Goal: Information Seeking & Learning: Learn about a topic

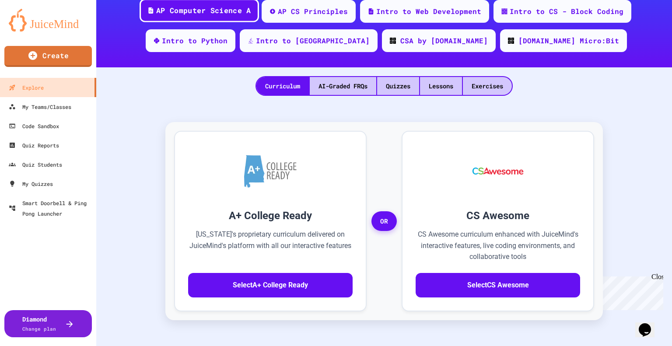
scroll to position [175, 0]
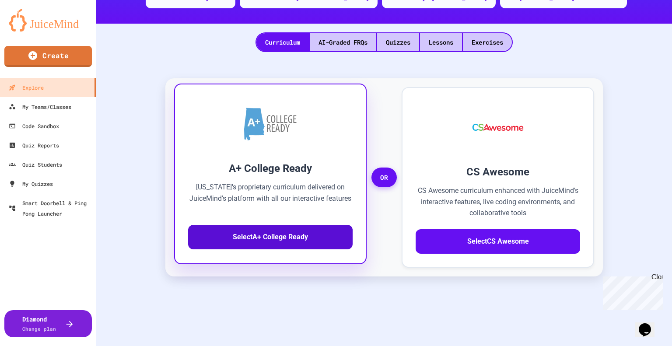
click at [270, 231] on button "Select A+ College Ready" at bounding box center [270, 237] width 164 height 24
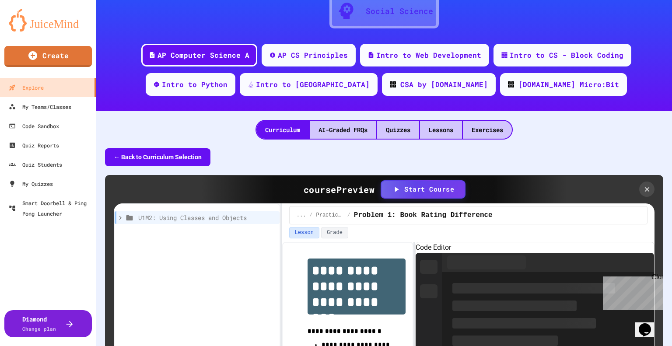
scroll to position [44, 0]
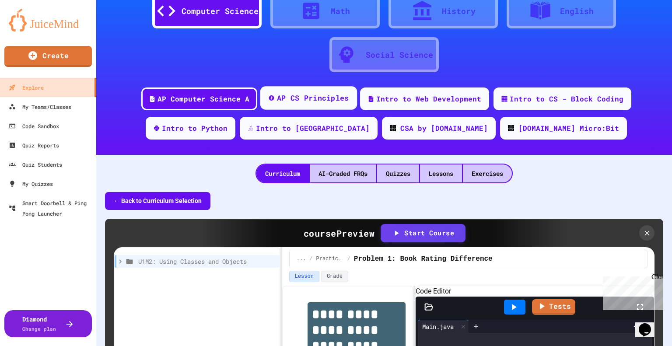
click at [306, 99] on div "AP CS Principles" at bounding box center [313, 98] width 72 height 11
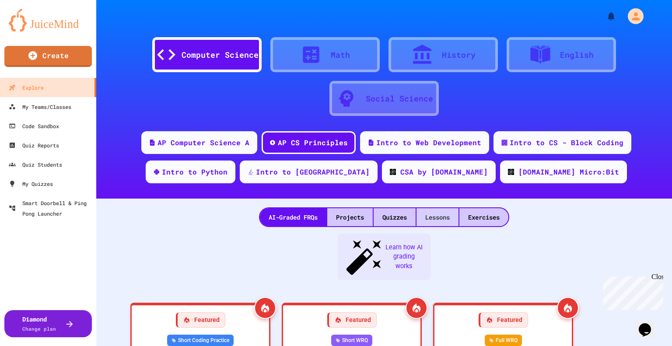
click at [435, 215] on div "Lessons" at bounding box center [437, 217] width 42 height 18
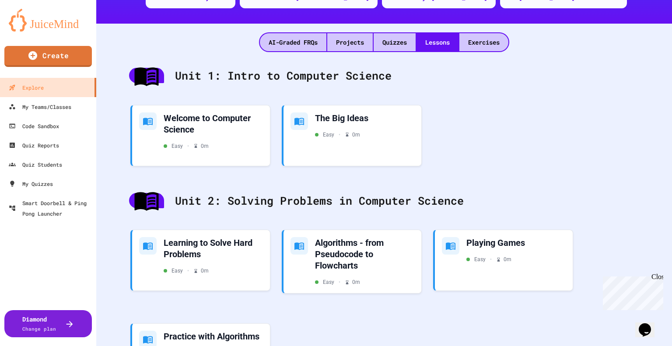
scroll to position [219, 0]
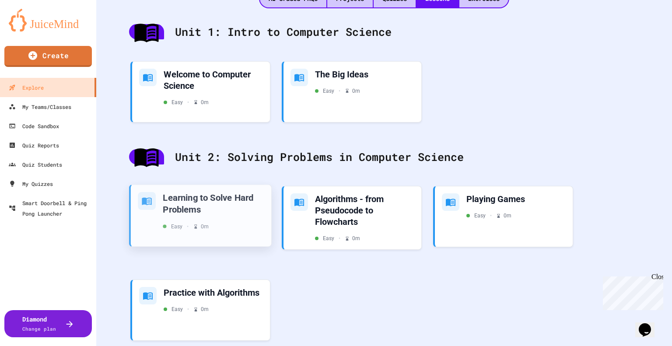
click at [199, 204] on div "Learning to Solve Hard Problems" at bounding box center [213, 203] width 101 height 23
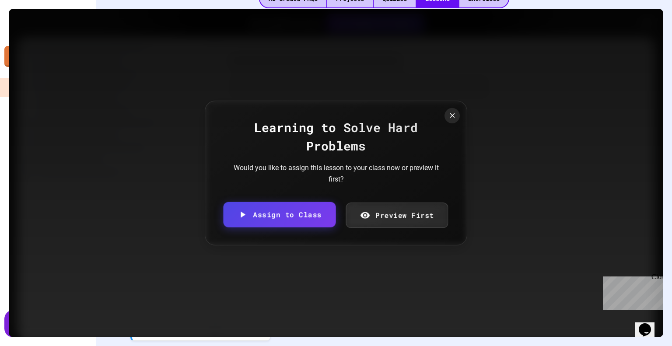
click at [383, 198] on div "Learning to Solve Hard Problems Would you like to assign this lesson to your cl…" at bounding box center [336, 173] width 262 height 145
click at [387, 213] on link "Preview First" at bounding box center [397, 214] width 106 height 27
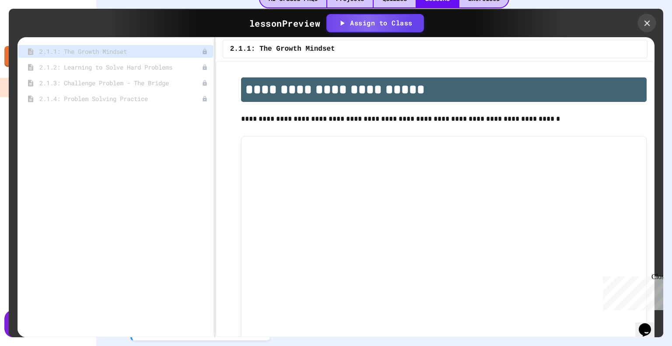
click at [646, 22] on icon at bounding box center [647, 23] width 6 height 6
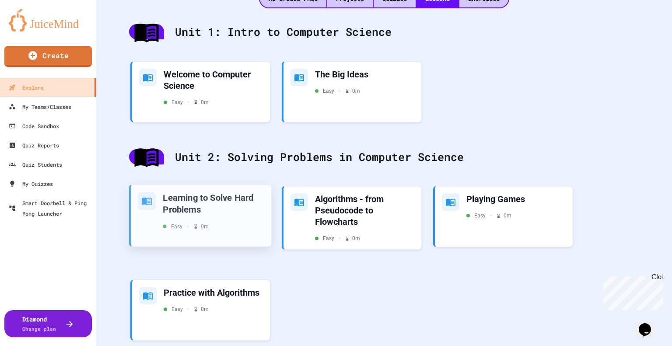
scroll to position [175, 0]
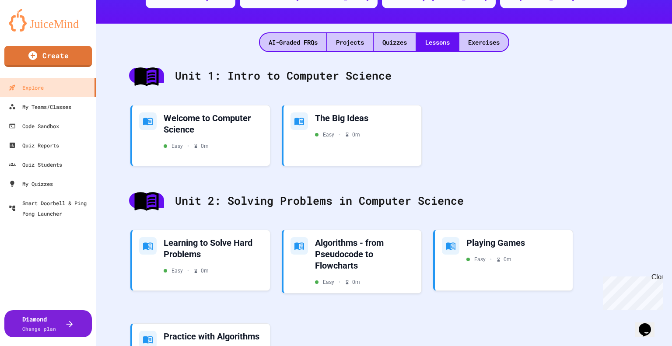
click at [597, 118] on div "Welcome to Computer Science Easy • 0 m The Big Ideas Easy • 0 m" at bounding box center [384, 138] width 528 height 82
